Goal: Navigation & Orientation: Find specific page/section

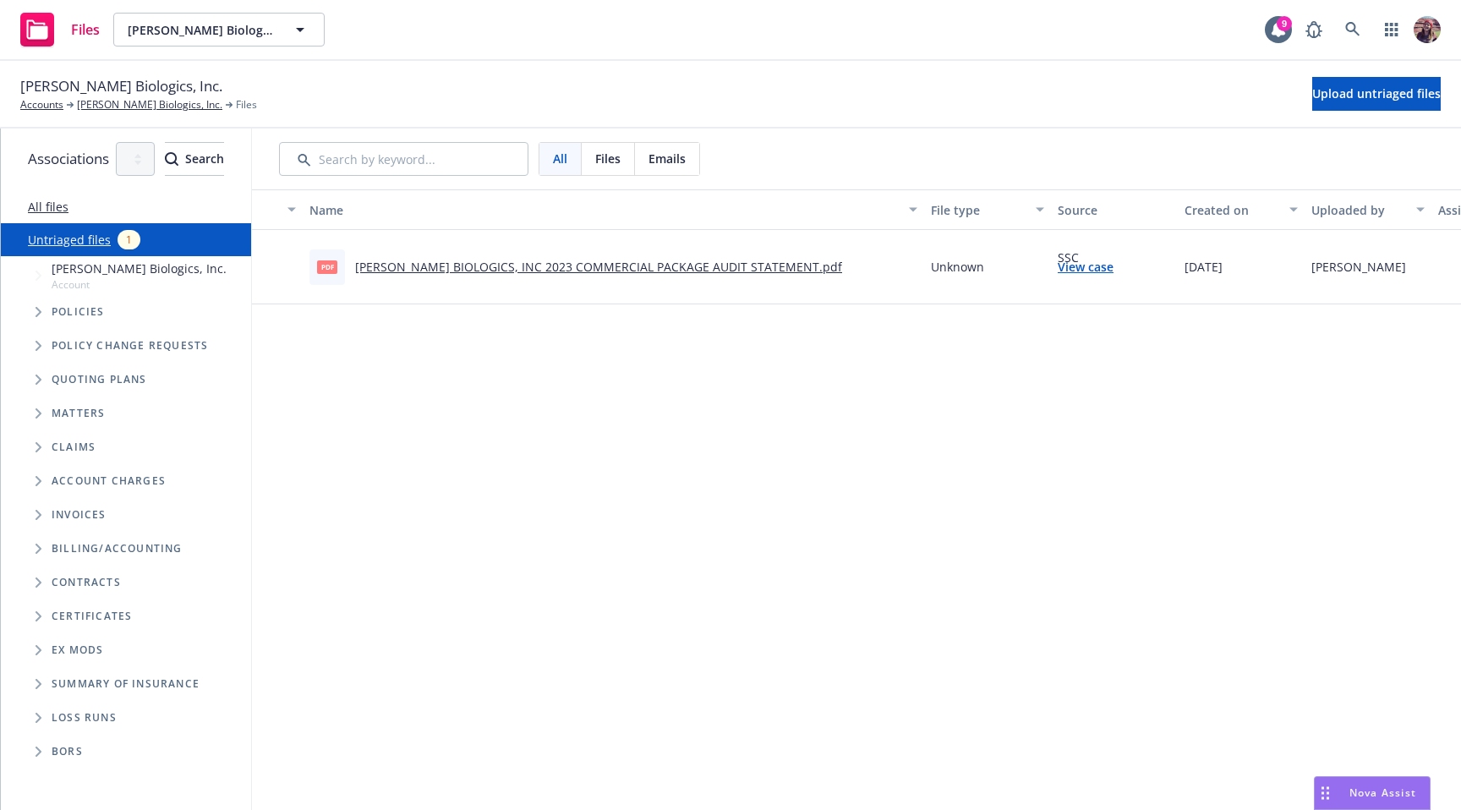
scroll to position [0, 362]
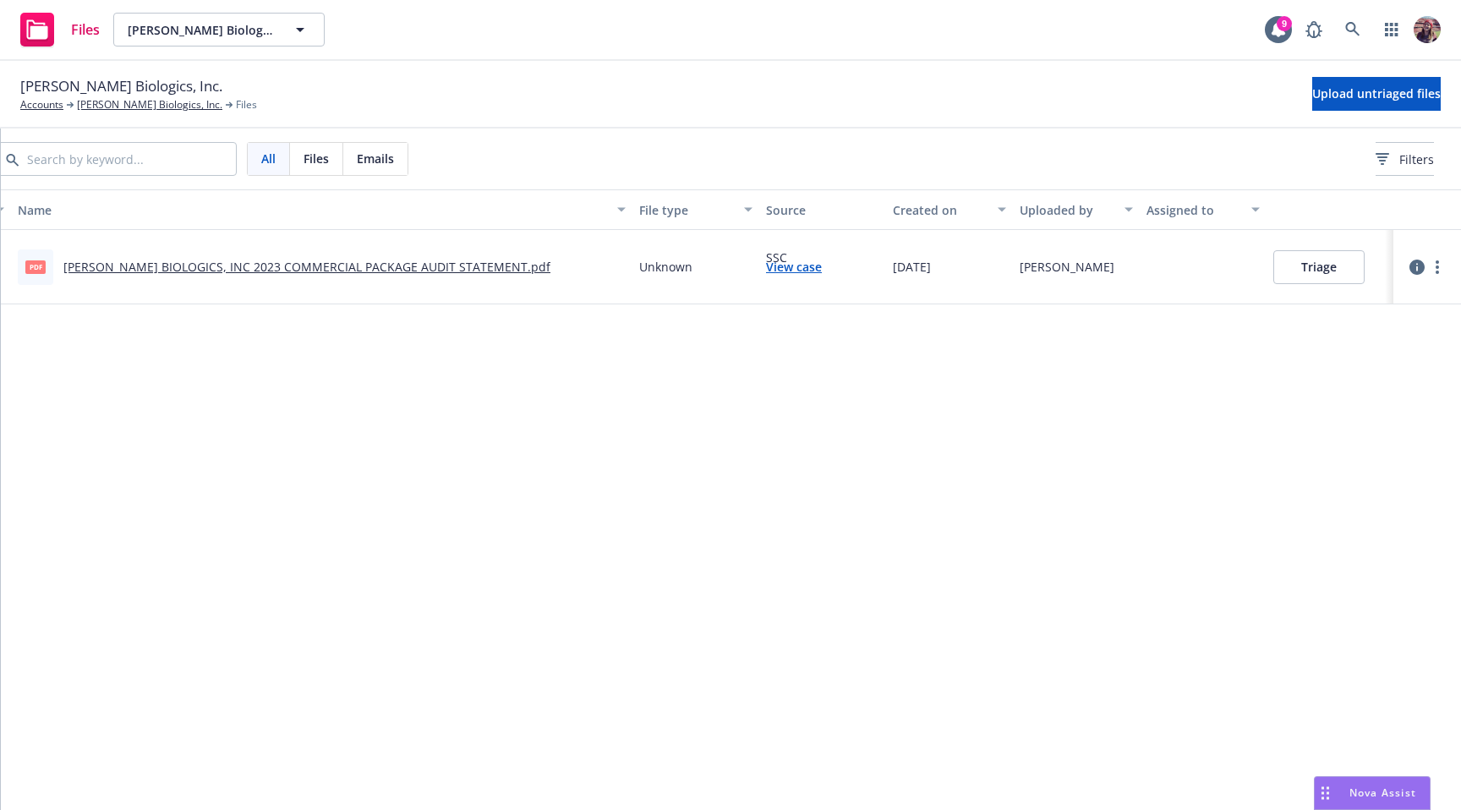
drag, startPoint x: 1370, startPoint y: 271, endPoint x: 1582, endPoint y: 282, distance: 212.6
click at [1461, 282] on html "Files [PERSON_NAME] Biologics, Inc. [PERSON_NAME] Biologics, Inc. 9 [PERSON_NAM…" at bounding box center [730, 405] width 1461 height 810
click at [1156, 308] on div "Name File type Source Created on Uploaded by Assigned to pdf [PERSON_NAME] BIOL…" at bounding box center [710, 493] width 1501 height 608
drag, startPoint x: 1128, startPoint y: 250, endPoint x: 1224, endPoint y: 322, distance: 119.6
click at [1225, 321] on div "Name File type Source Created on Uploaded by Assigned to pdf [PERSON_NAME] BIOL…" at bounding box center [710, 493] width 1501 height 608
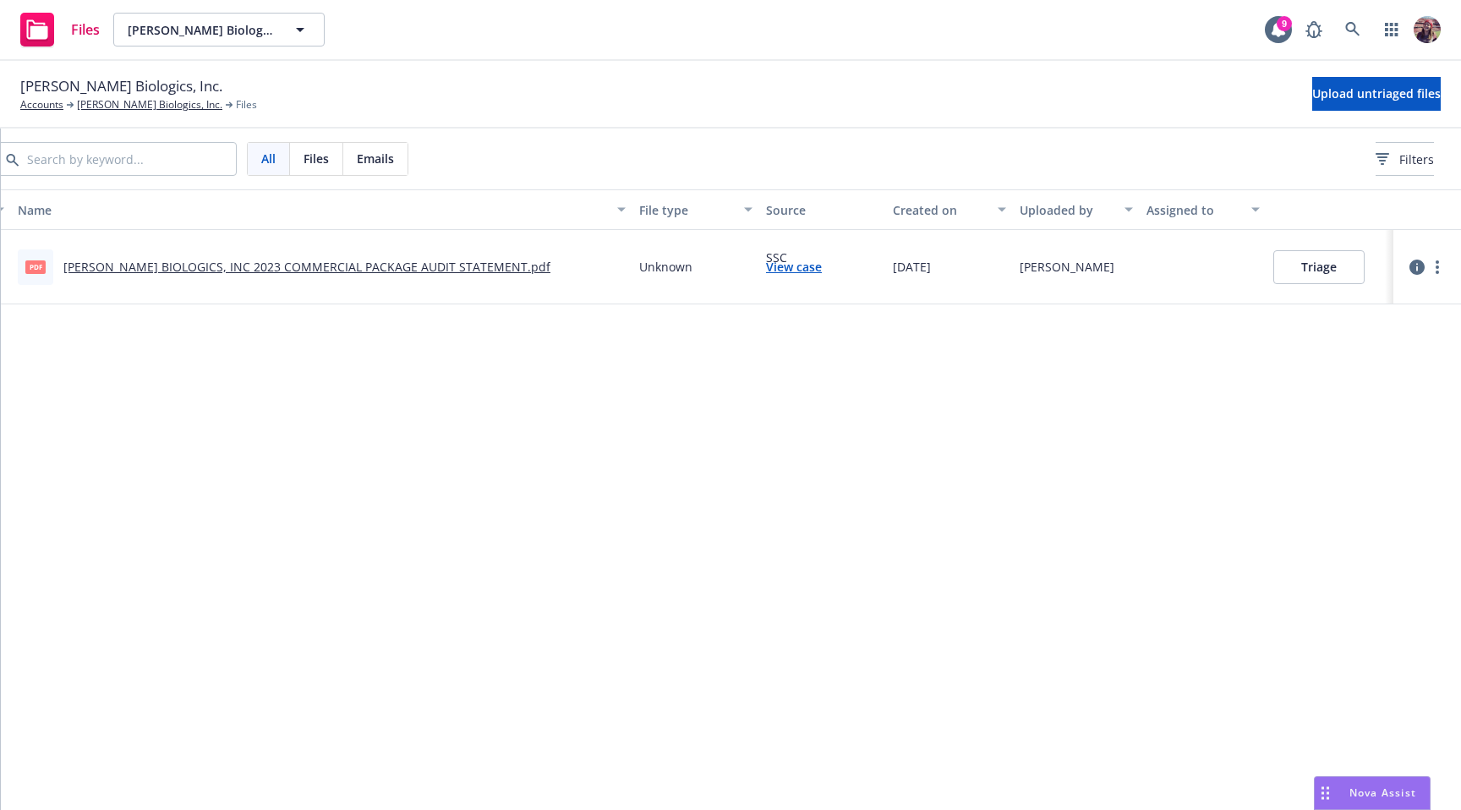
click at [1122, 448] on div "Name File type Source Created on Uploaded by Assigned to pdf [PERSON_NAME] BIOL…" at bounding box center [710, 493] width 1501 height 608
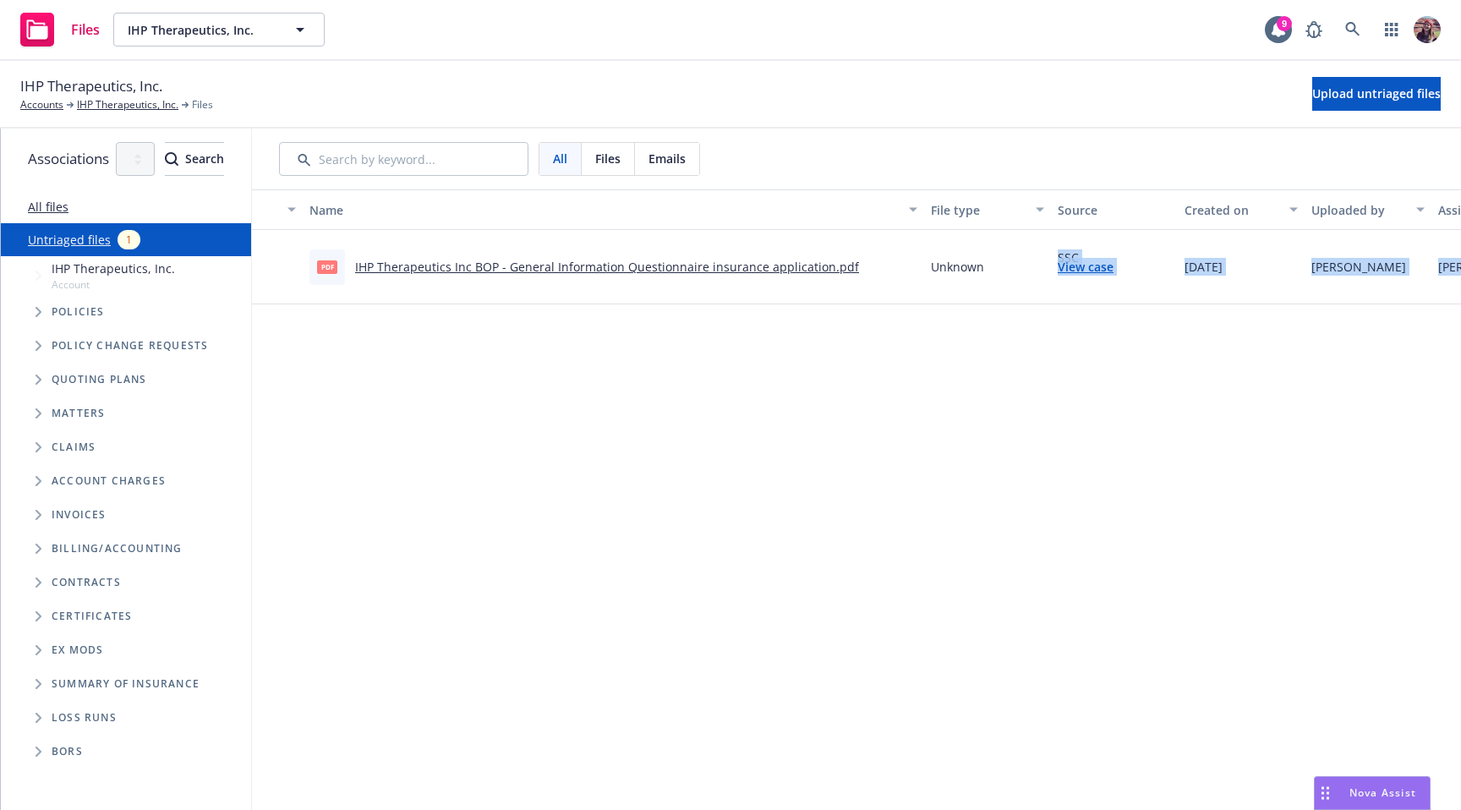
scroll to position [0, 362]
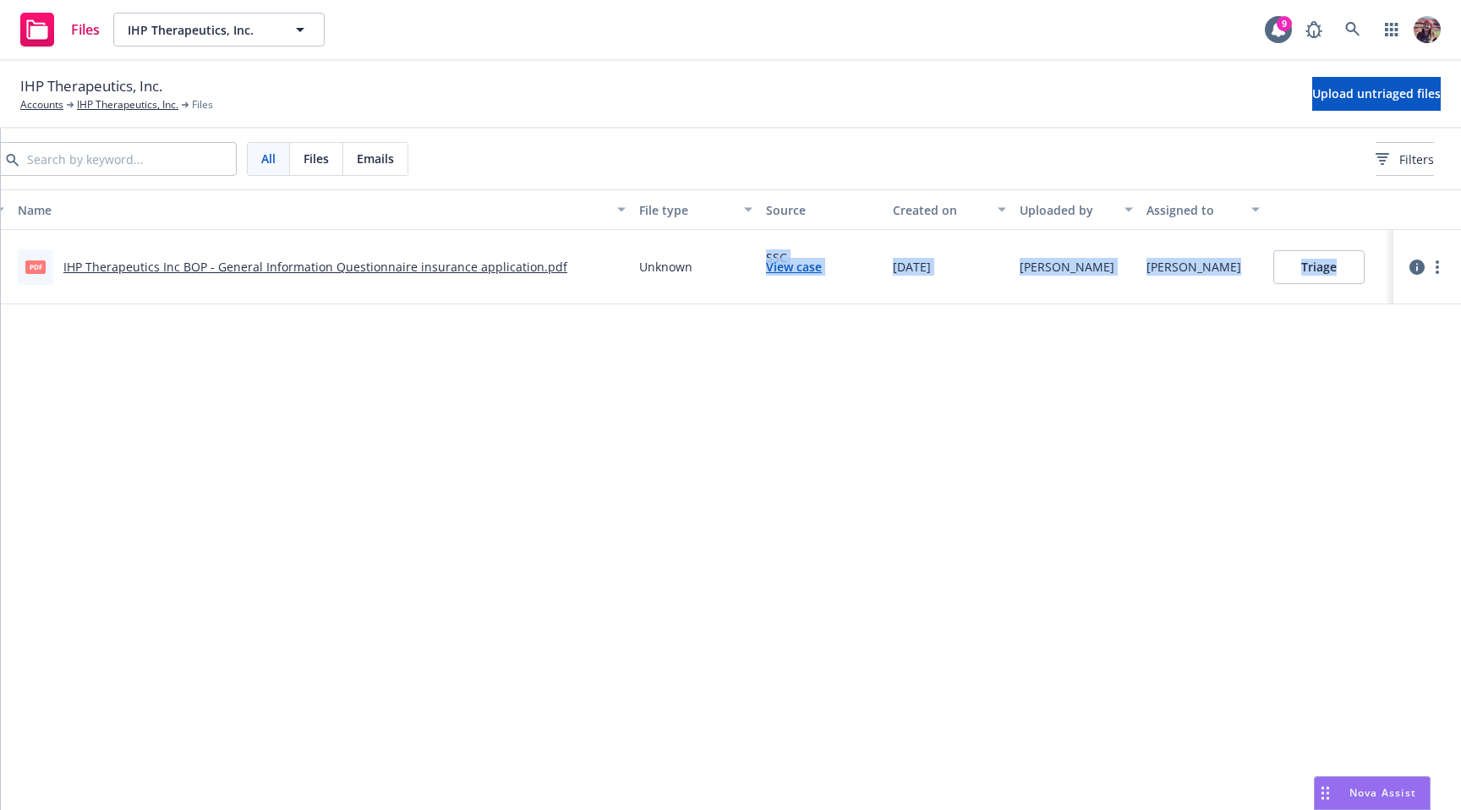
drag, startPoint x: 1121, startPoint y: 278, endPoint x: 1526, endPoint y: 256, distance: 405.7
click at [1461, 256] on html "Files IHP Therapeutics, Inc. IHP Therapeutics, Inc. 9 IHP Therapeutics, Inc. Ac…" at bounding box center [730, 405] width 1461 height 810
click at [1209, 297] on div "Steven Ichihara" at bounding box center [1203, 267] width 127 height 74
click at [1198, 273] on div "Steven Ichihara" at bounding box center [1194, 267] width 95 height 18
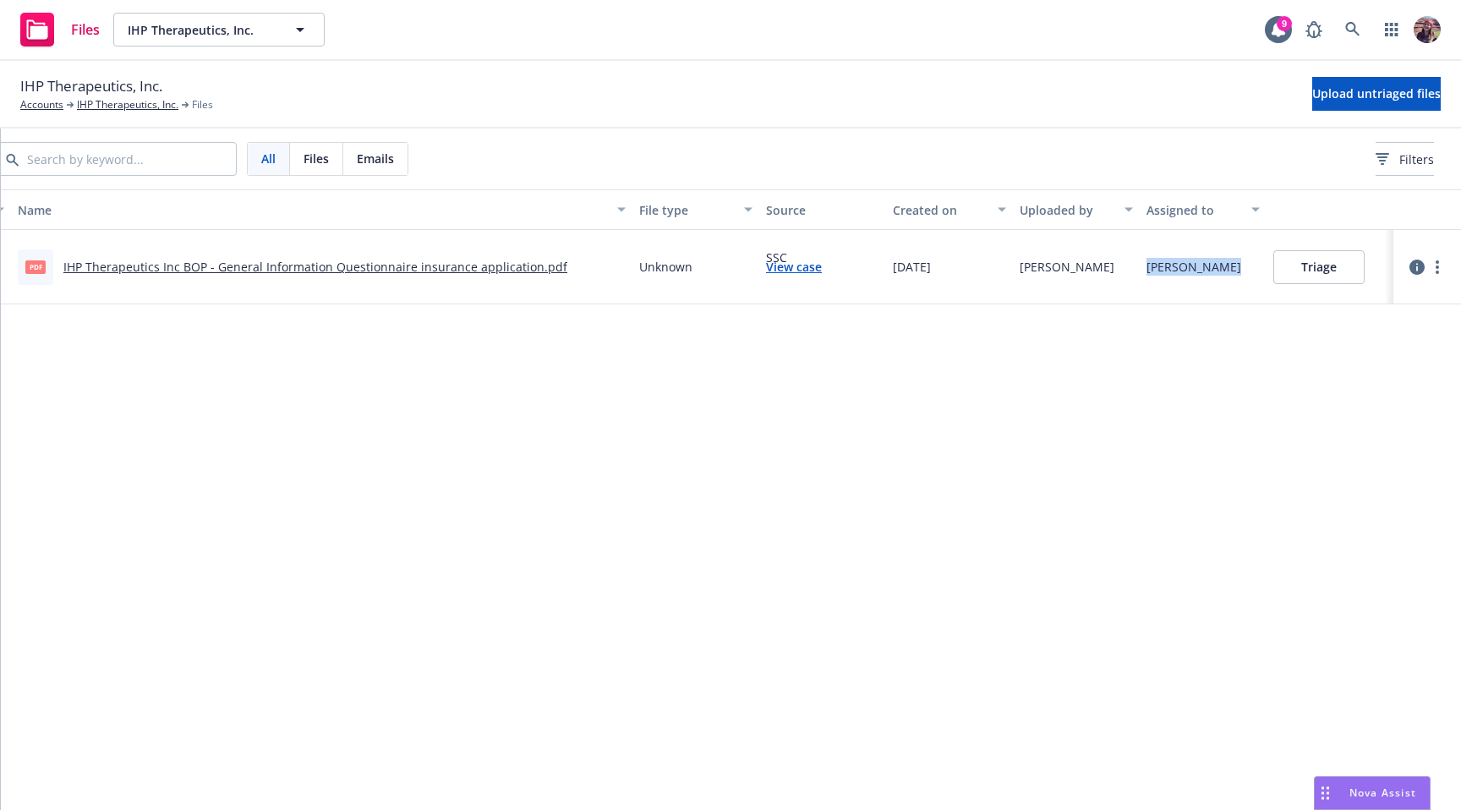
click at [1198, 273] on div "Steven Ichihara" at bounding box center [1194, 267] width 95 height 18
click at [1148, 271] on div "Steven Ichihara" at bounding box center [1194, 267] width 95 height 18
click at [1181, 271] on div "Steven Ichihara" at bounding box center [1194, 267] width 95 height 18
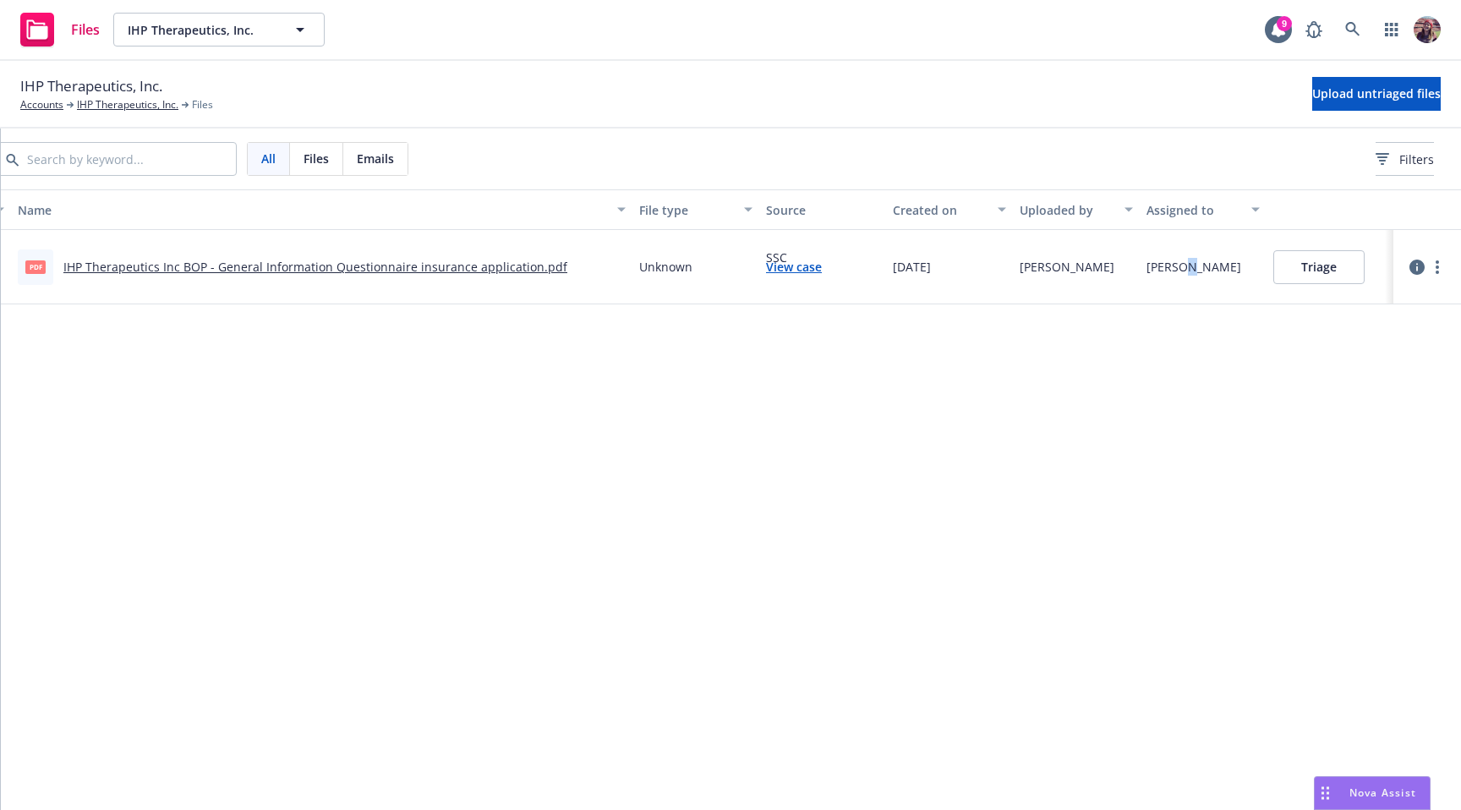
click at [1181, 271] on div "Steven Ichihara" at bounding box center [1194, 267] width 95 height 18
click at [1158, 397] on div "Name File type Source Created on Uploaded by Assigned to pdf IHP Therapeutics I…" at bounding box center [710, 493] width 1501 height 608
click at [1187, 267] on div "Steven Ichihara" at bounding box center [1194, 267] width 95 height 18
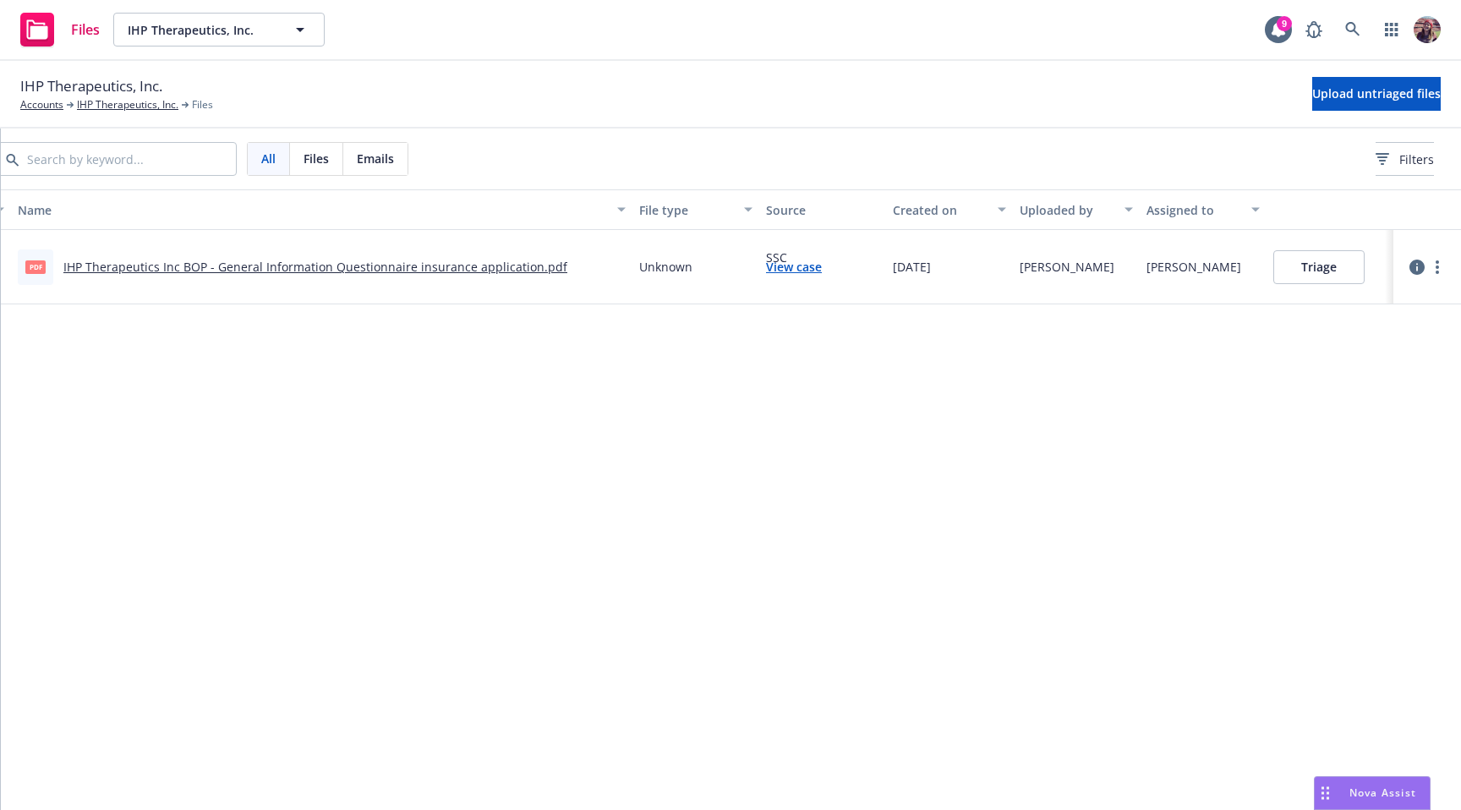
click at [1187, 267] on div "Steven Ichihara" at bounding box center [1194, 267] width 95 height 18
click at [1139, 481] on div "Name File type Source Created on Uploaded by Assigned to pdf IHP Therapeutics I…" at bounding box center [710, 493] width 1501 height 608
click at [1161, 275] on div "Steven Ichihara" at bounding box center [1194, 267] width 95 height 18
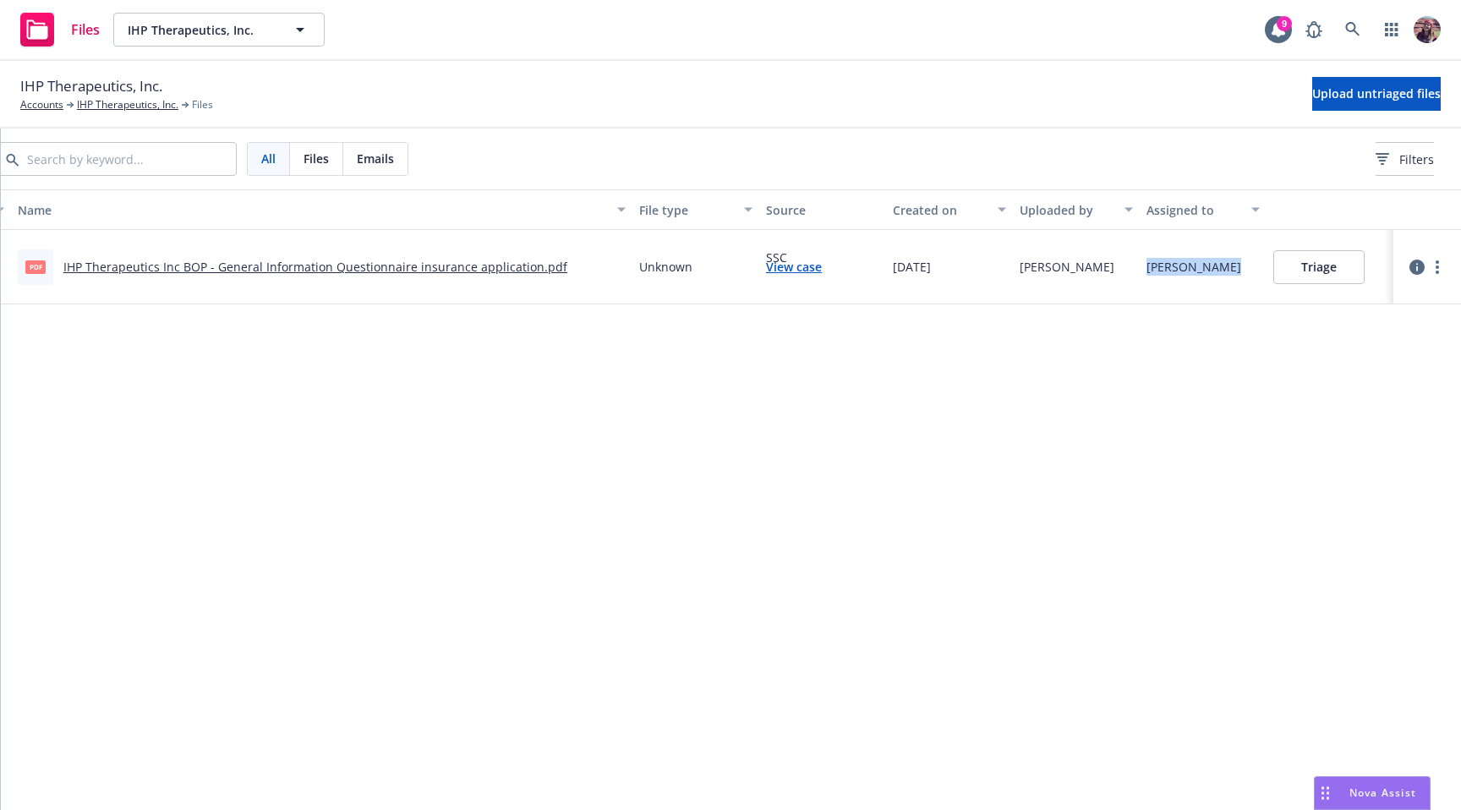
click at [1161, 275] on div "Steven Ichihara" at bounding box center [1194, 267] width 95 height 18
click at [1187, 436] on div "Name File type Source Created on Uploaded by Assigned to pdf IHP Therapeutics I…" at bounding box center [710, 493] width 1501 height 608
click at [1191, 281] on div "Steven Ichihara" at bounding box center [1203, 267] width 127 height 74
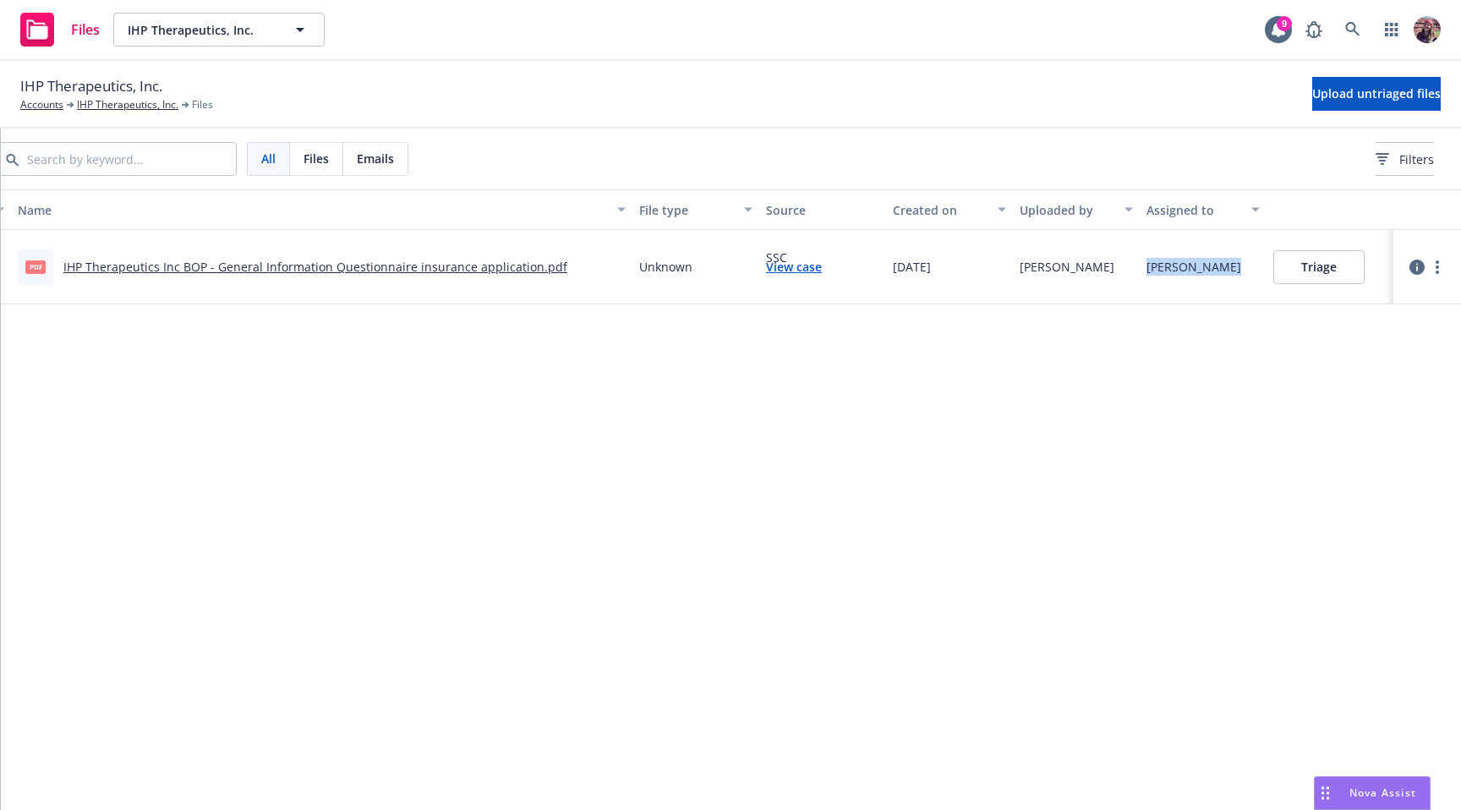
click at [1183, 266] on div "Steven Ichihara" at bounding box center [1194, 267] width 95 height 18
click at [1179, 273] on div "Steven Ichihara" at bounding box center [1194, 267] width 95 height 18
click at [1160, 434] on div "Name File type Source Created on Uploaded by Assigned to pdf IHP Therapeutics I…" at bounding box center [710, 493] width 1501 height 608
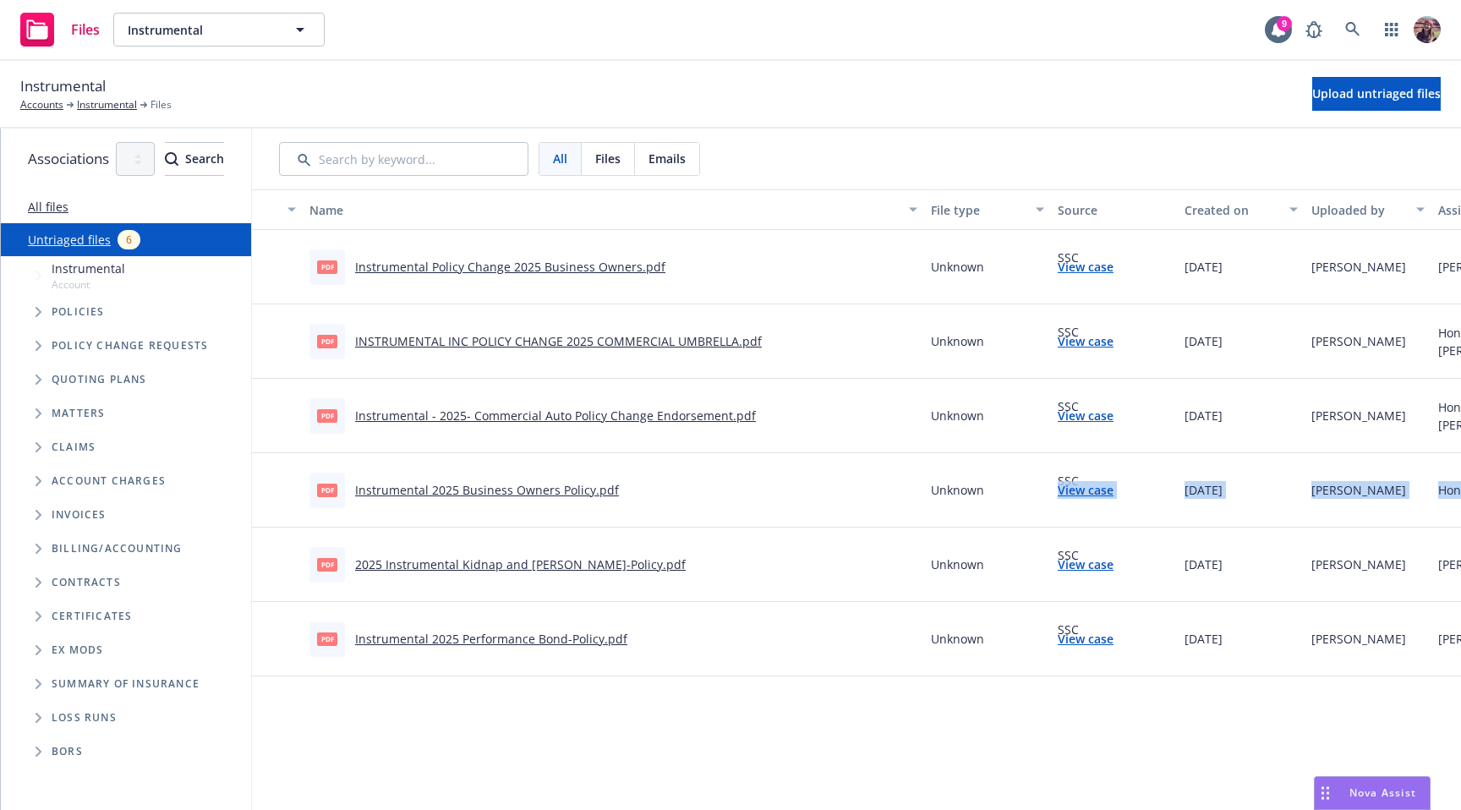
scroll to position [0, 362]
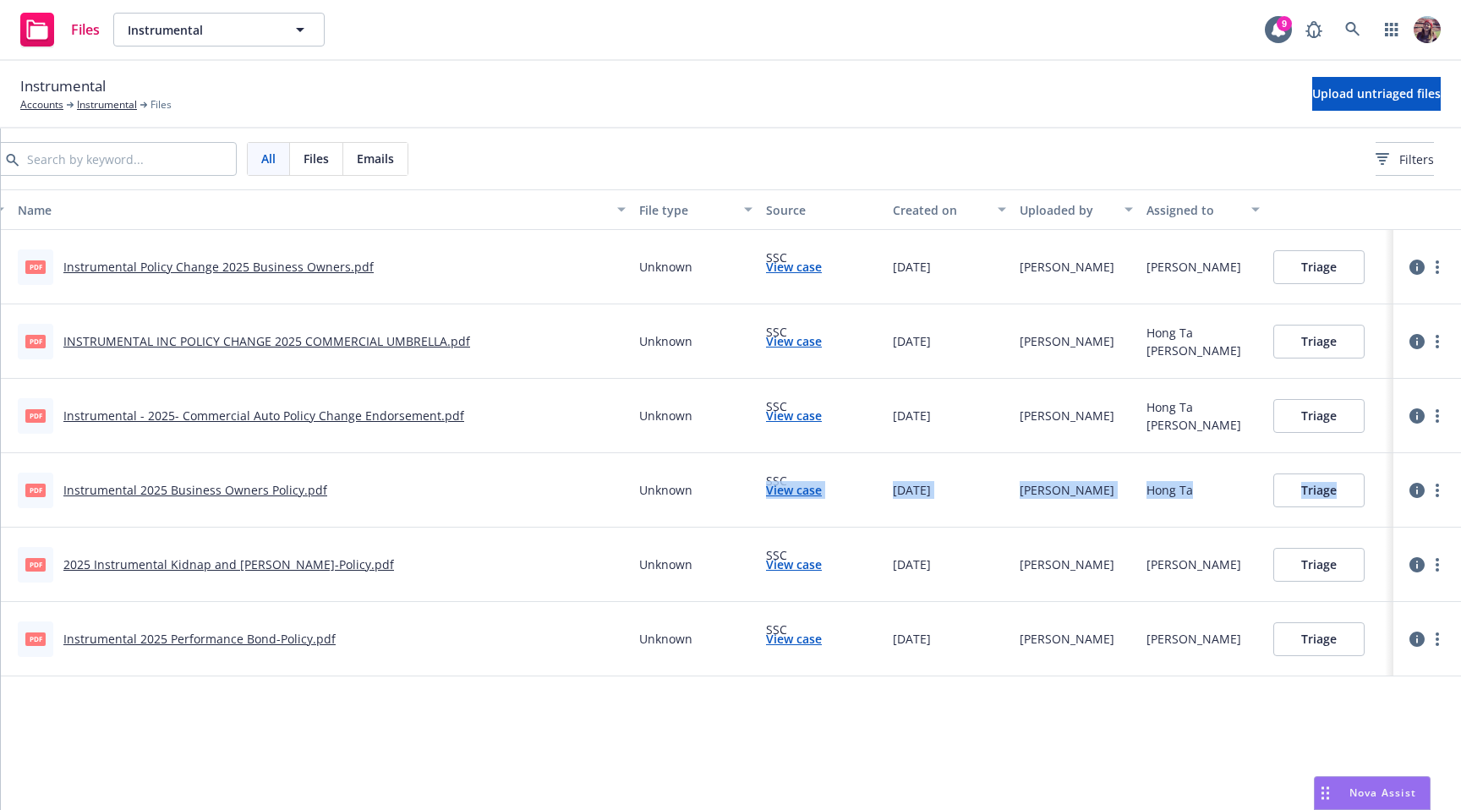
drag, startPoint x: 1240, startPoint y: 467, endPoint x: 1567, endPoint y: 481, distance: 327.6
click at [1461, 481] on html "Files Instrumental Instrumental 9 Instrumental Accounts Instrumental Files Uplo…" at bounding box center [730, 405] width 1461 height 810
click at [1184, 474] on div "Hong Ta" at bounding box center [1203, 490] width 127 height 74
click at [746, 737] on div "Name File type Source Created on Uploaded by Assigned to pdf Instrumental Polic…" at bounding box center [710, 493] width 1501 height 608
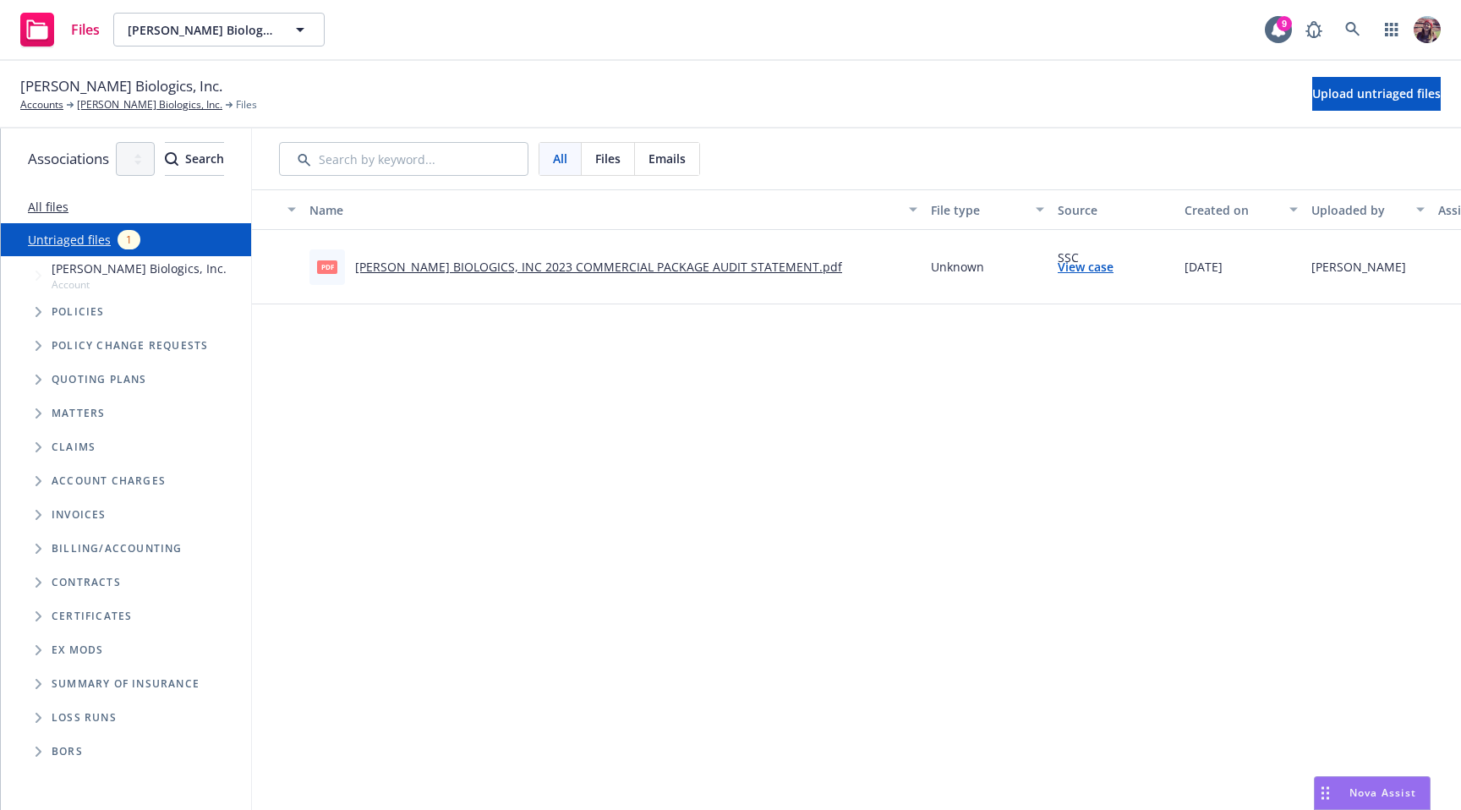
click at [764, 530] on div "Name File type Source Created on Uploaded by Assigned to pdf [PERSON_NAME] BIOL…" at bounding box center [1002, 493] width 1501 height 608
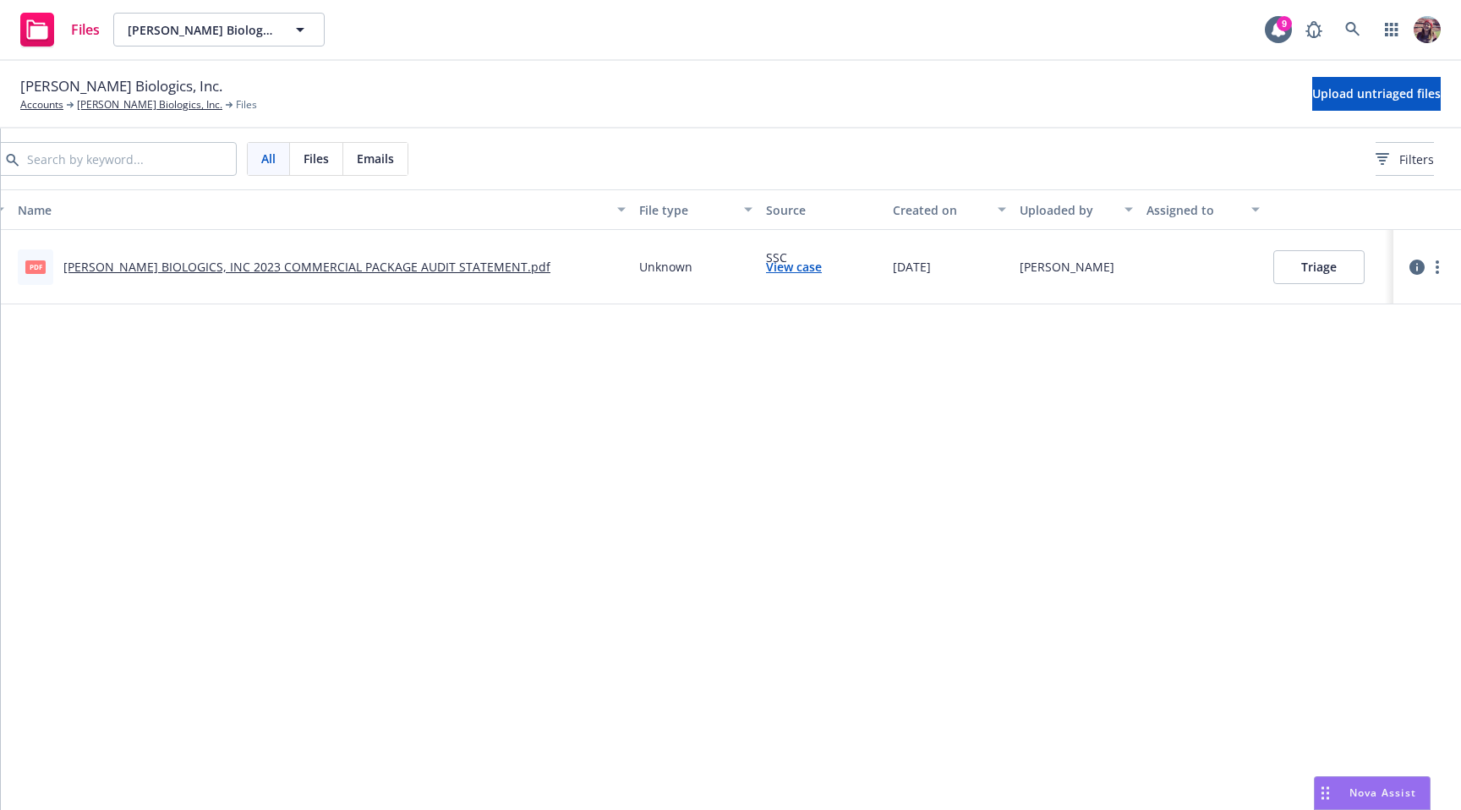
scroll to position [0, 362]
click at [875, 536] on div "Name File type Source Created on Uploaded by Assigned to pdf [PERSON_NAME] BIOL…" at bounding box center [710, 493] width 1501 height 608
click at [982, 436] on div "Name File type Source Created on Uploaded by Assigned to pdf [PERSON_NAME] BIOL…" at bounding box center [710, 493] width 1501 height 608
click at [1187, 258] on div at bounding box center [1203, 267] width 127 height 74
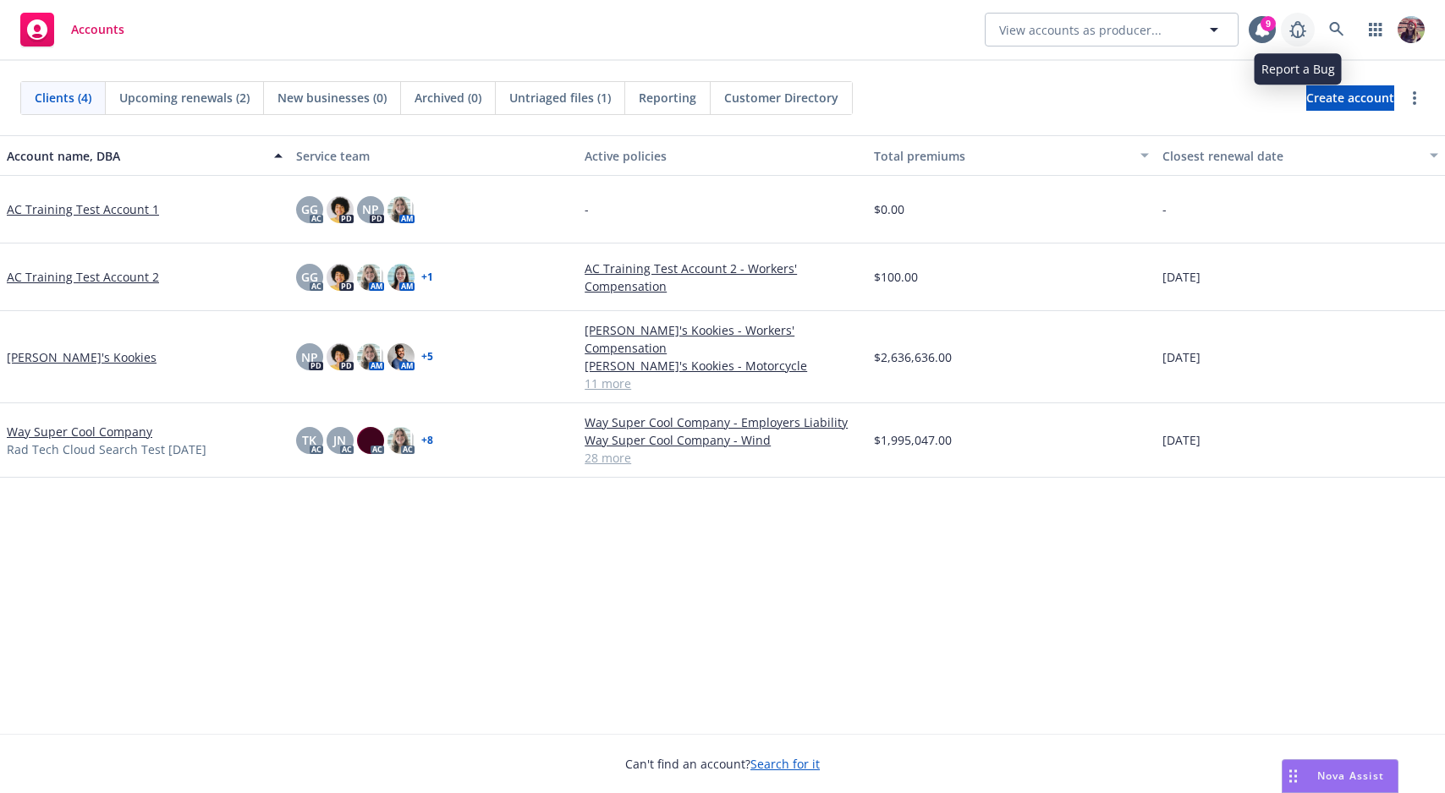
click at [1302, 30] on icon at bounding box center [1297, 29] width 17 height 17
